Goal: Information Seeking & Learning: Check status

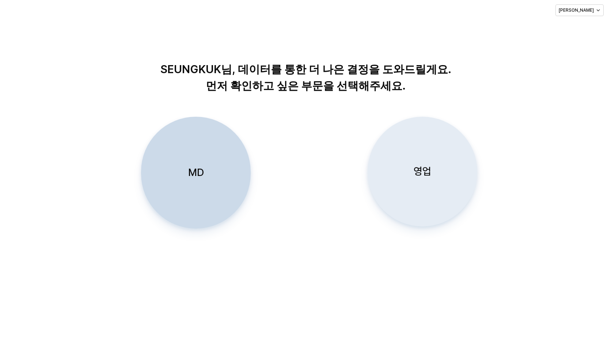
click at [424, 173] on p "영업" at bounding box center [423, 172] width 18 height 14
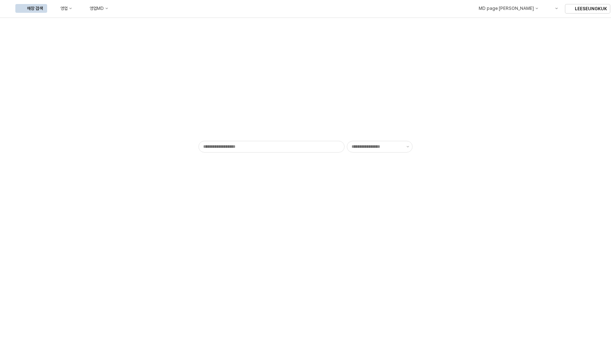
type input "******"
click at [68, 10] on div "영업" at bounding box center [63, 8] width 7 height 5
click at [139, 20] on div "목표매출 달성현황" at bounding box center [144, 22] width 39 height 6
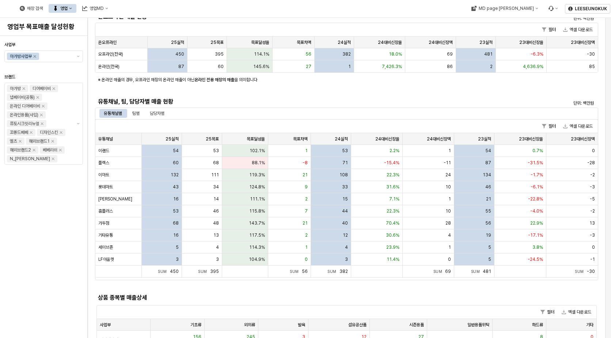
scroll to position [146, 0]
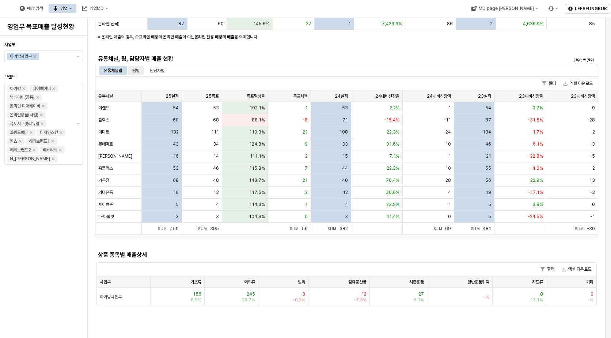
click at [139, 72] on div "팀별" at bounding box center [135, 70] width 7 height 9
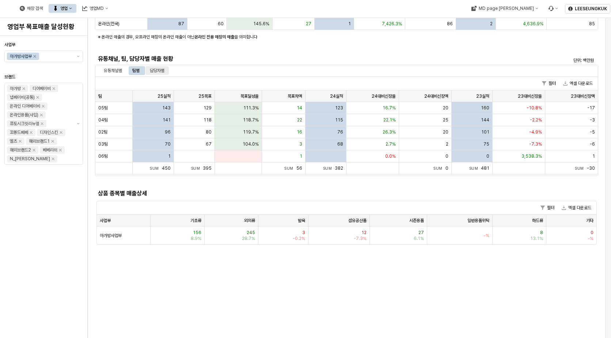
click at [151, 71] on div "담당자별" at bounding box center [157, 70] width 15 height 9
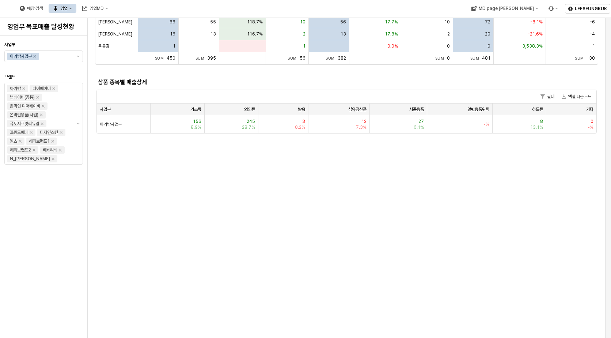
scroll to position [475, 0]
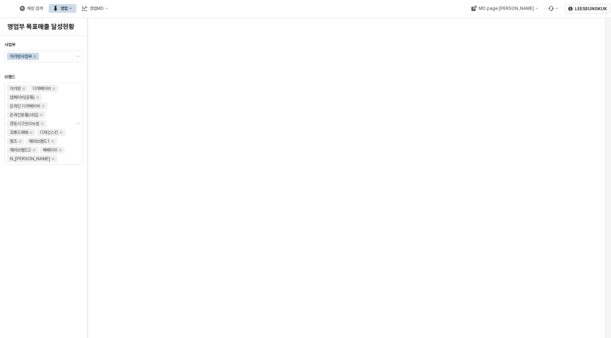
drag, startPoint x: 439, startPoint y: 241, endPoint x: 439, endPoint y: 244, distance: 3.7
click at [439, 242] on div "1월 2월 3월 4월 5월 6월 7월 8월 9월 10월 11월 12월 사업부별 매출 현황 단위: 백만원 필터 엑셀 다운로드 사업부 사업부 25…" at bounding box center [346, 109] width 509 height 1094
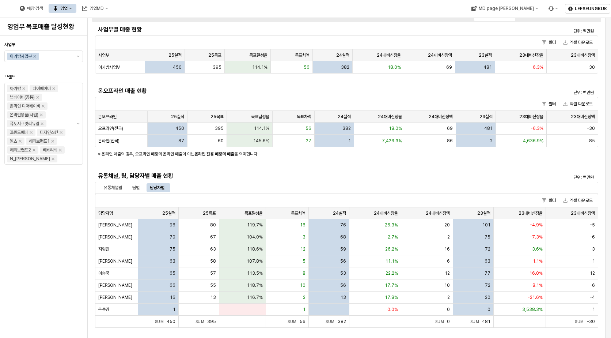
scroll to position [30, 0]
click at [136, 185] on div "팀별" at bounding box center [135, 186] width 7 height 9
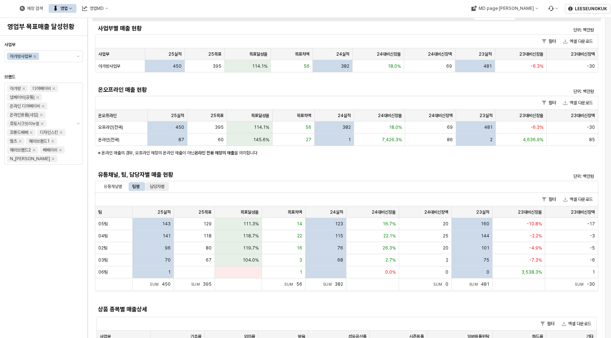
click at [162, 186] on div "담당자별" at bounding box center [157, 186] width 15 height 9
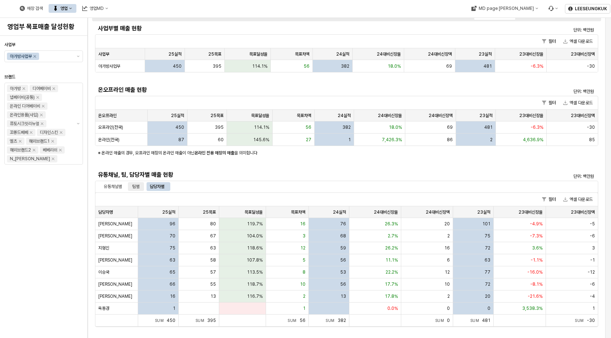
click at [141, 188] on div "팀별" at bounding box center [136, 186] width 16 height 9
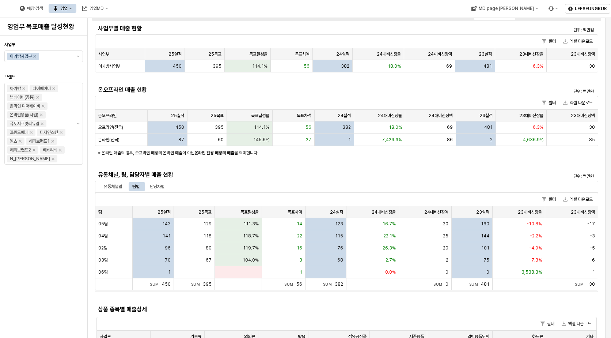
click at [142, 188] on div "팀별" at bounding box center [136, 186] width 16 height 9
click at [520, 178] on p "단위: 백만원" at bounding box center [535, 176] width 117 height 7
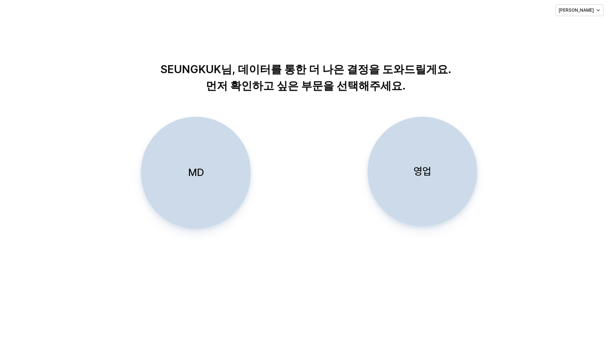
click at [426, 173] on p "영업" at bounding box center [423, 172] width 18 height 14
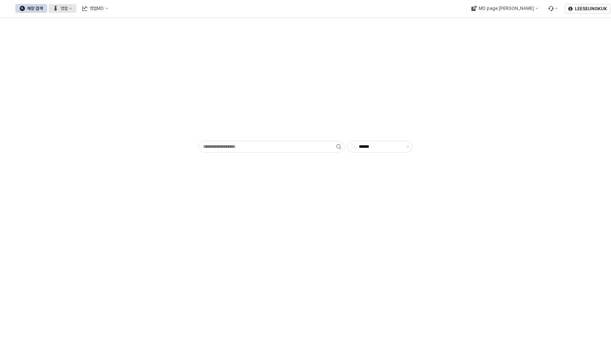
click at [68, 8] on div "영업" at bounding box center [63, 8] width 7 height 5
click at [139, 19] on div "목표매출 달성현황" at bounding box center [144, 22] width 39 height 6
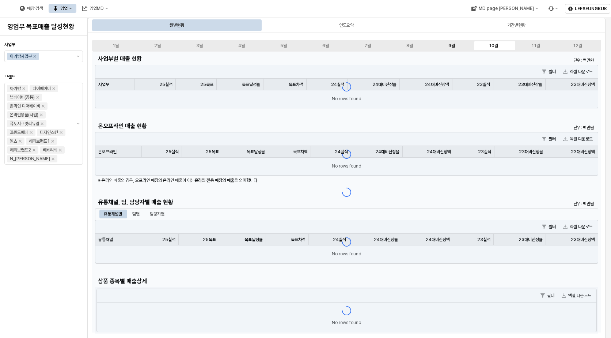
click at [454, 45] on div "9월" at bounding box center [452, 45] width 7 height 5
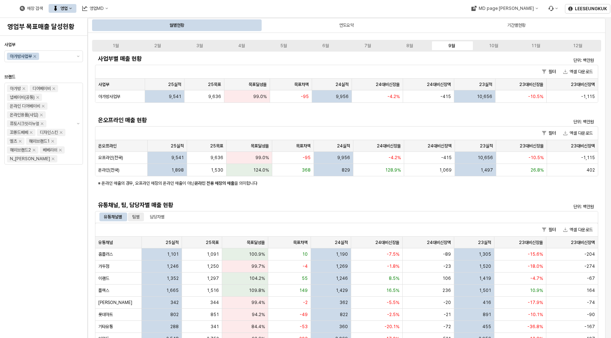
click at [132, 214] on div "팀별" at bounding box center [136, 216] width 16 height 9
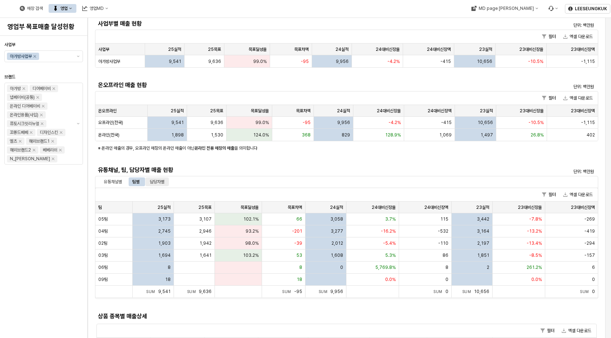
scroll to position [73, 0]
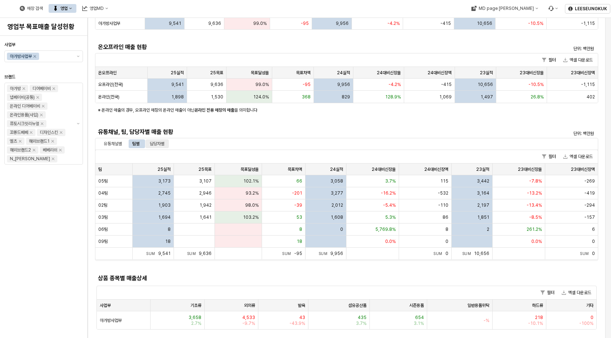
click at [163, 143] on div "담당자별" at bounding box center [157, 143] width 15 height 9
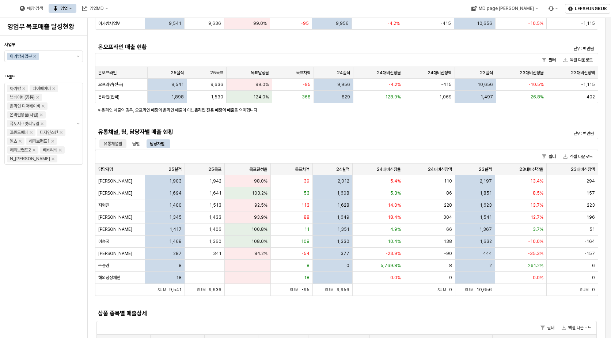
click at [117, 143] on div "유통채널별" at bounding box center [113, 143] width 18 height 9
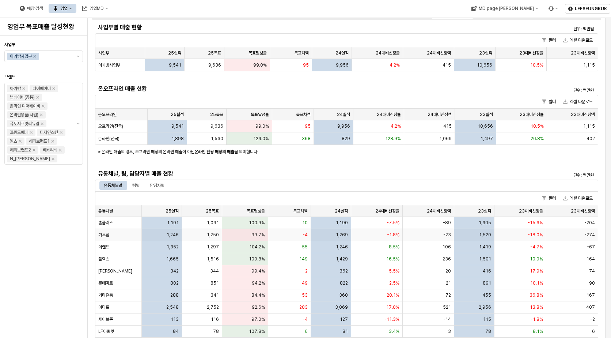
scroll to position [0, 0]
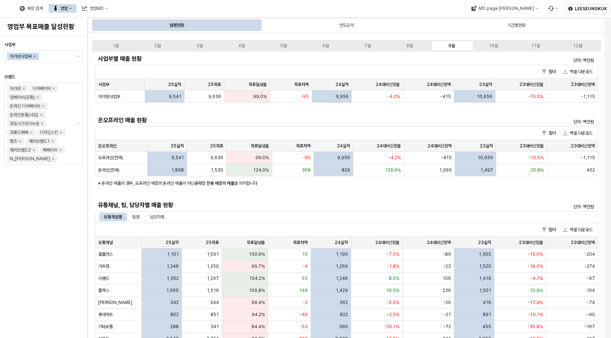
drag, startPoint x: 490, startPoint y: 45, endPoint x: 496, endPoint y: 69, distance: 24.7
click at [490, 45] on div "10월" at bounding box center [493, 45] width 9 height 5
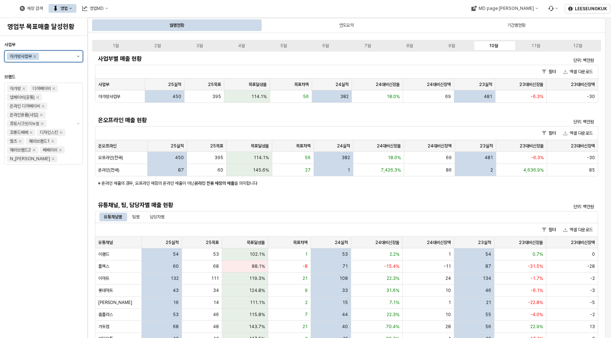
click at [77, 57] on button "제안 사항 표시" at bounding box center [78, 56] width 9 height 11
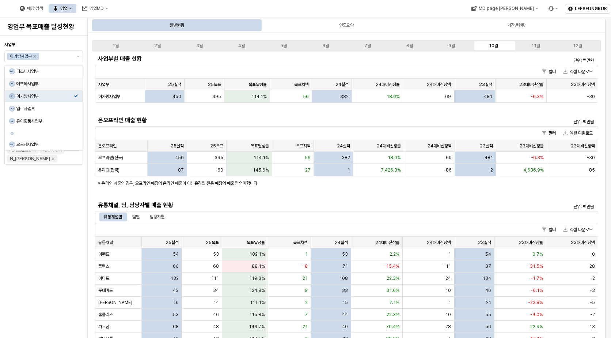
click at [378, 4] on div "매장 검색 영업 영업MD" at bounding box center [241, 8] width 482 height 15
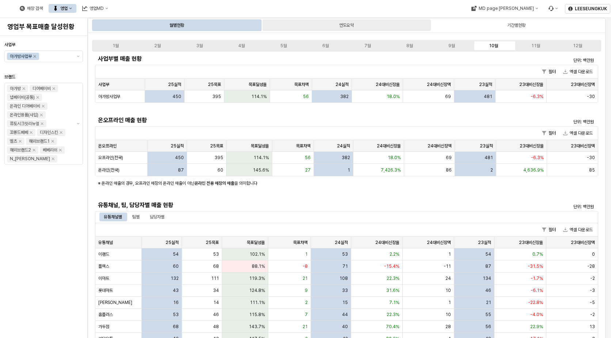
click at [344, 27] on div "연도요약" at bounding box center [346, 25] width 15 height 9
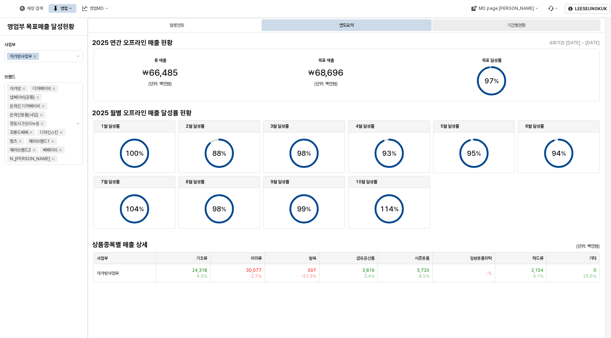
click at [518, 26] on div "기간별현황" at bounding box center [516, 25] width 18 height 9
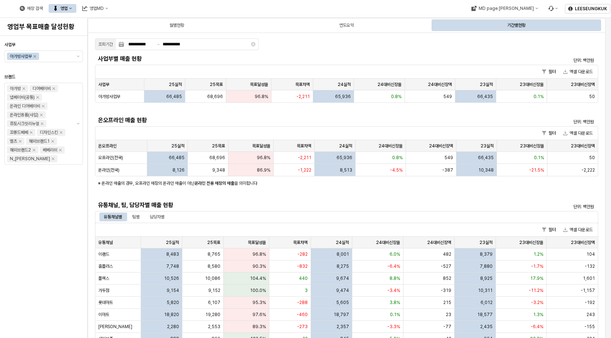
click at [526, 23] on div "기간별현황" at bounding box center [516, 25] width 168 height 12
click at [351, 27] on div "연도요약" at bounding box center [346, 25] width 15 height 9
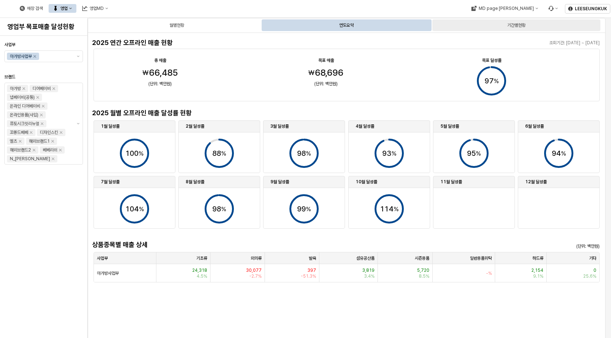
click at [492, 22] on div "기간별현황" at bounding box center [516, 25] width 168 height 12
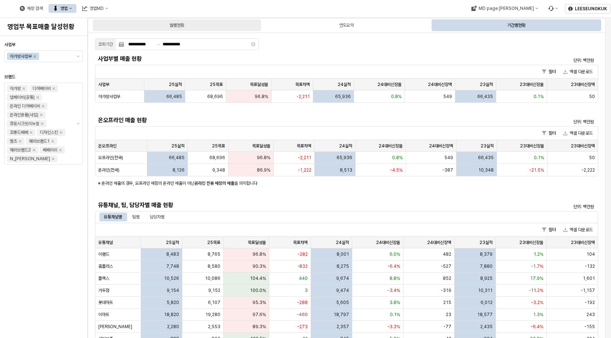
click at [205, 27] on div "월별현황" at bounding box center [177, 25] width 168 height 12
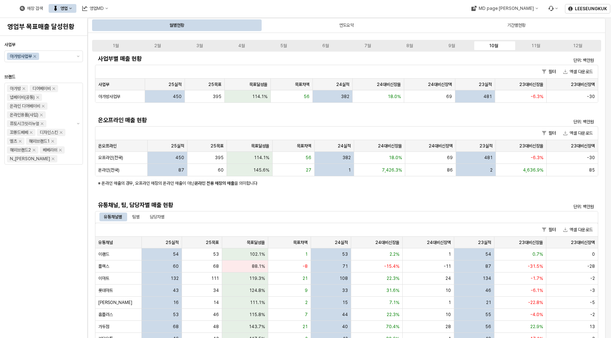
click at [483, 46] on label "10월" at bounding box center [494, 45] width 42 height 7
